Goal: Entertainment & Leisure: Consume media (video, audio)

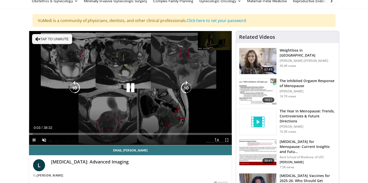
scroll to position [26, 0]
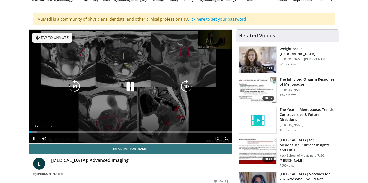
click at [185, 87] on icon "Video Player" at bounding box center [186, 86] width 14 height 14
click at [186, 87] on icon "Video Player" at bounding box center [186, 86] width 14 height 14
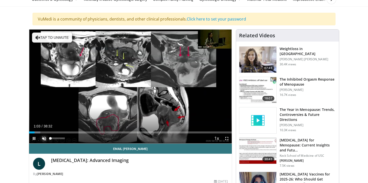
click at [44, 137] on span "Video Player" at bounding box center [44, 138] width 10 height 10
click at [35, 138] on span "Video Player" at bounding box center [34, 138] width 10 height 10
